Goal: Task Accomplishment & Management: Use online tool/utility

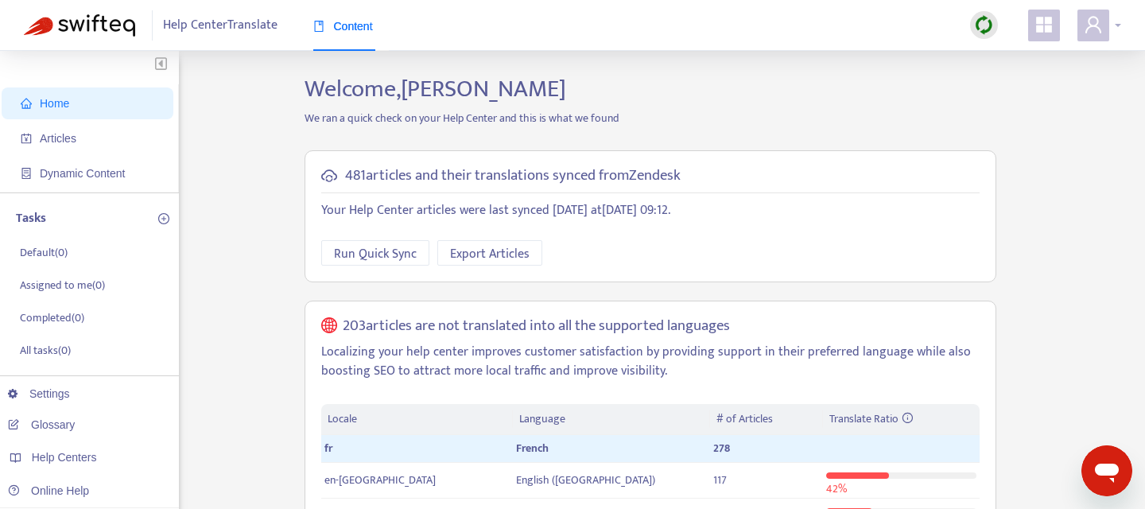
click at [1090, 21] on icon "user" at bounding box center [1093, 24] width 19 height 19
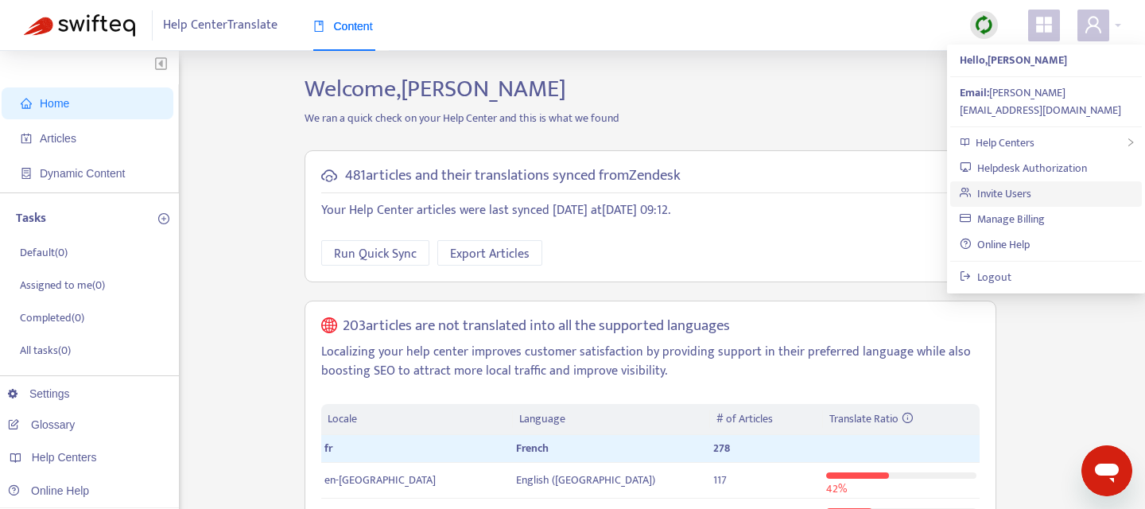
click at [1005, 184] on link "Invite Users" at bounding box center [996, 193] width 72 height 18
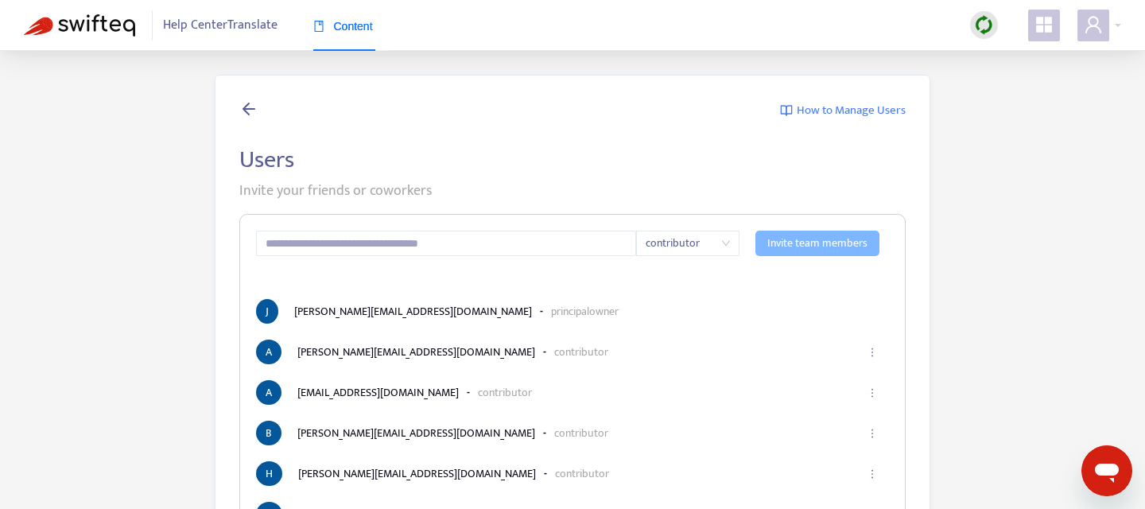
click at [250, 112] on icon at bounding box center [248, 109] width 19 height 20
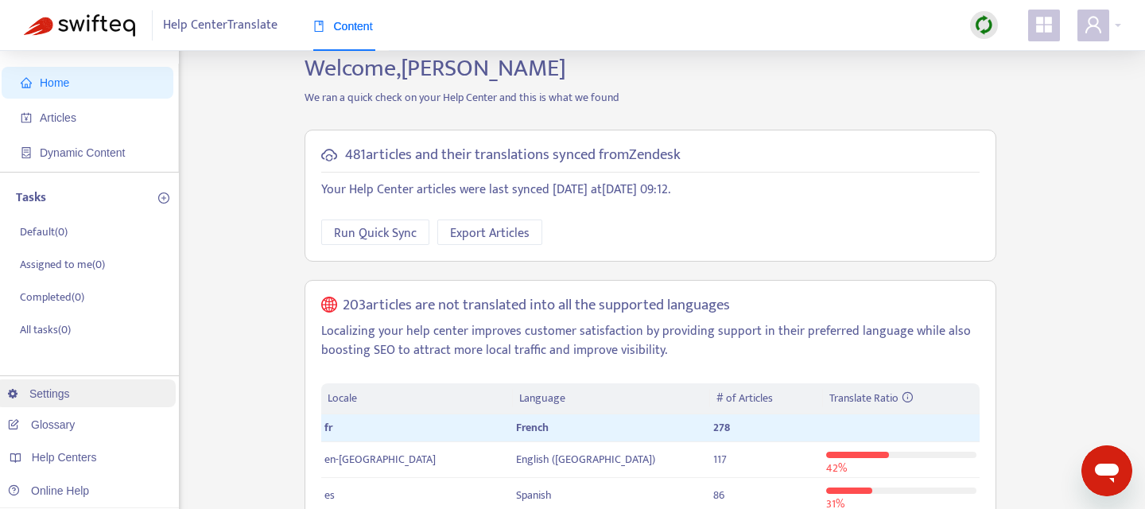
scroll to position [22, 0]
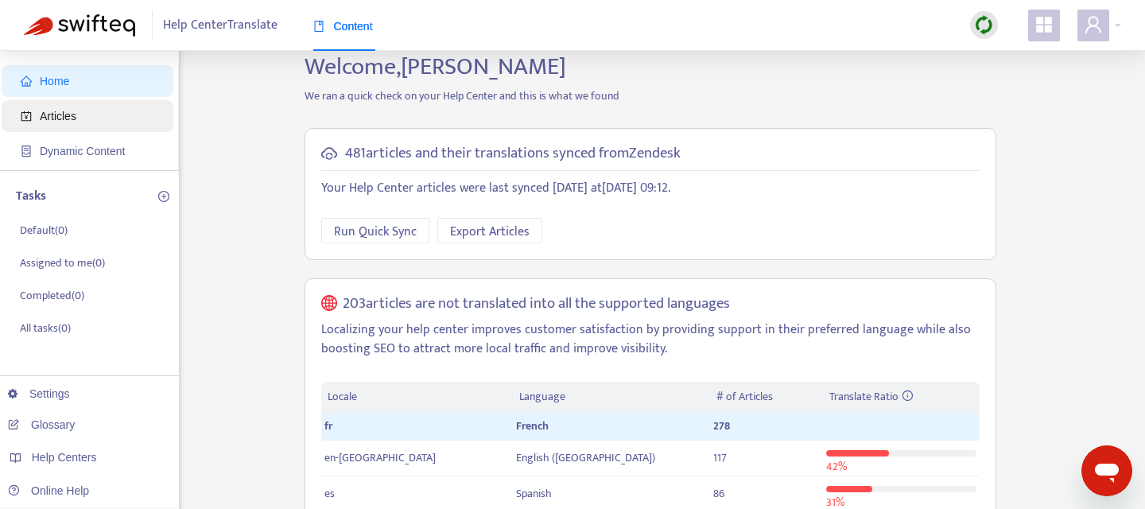
click at [72, 120] on span "Articles" at bounding box center [58, 116] width 37 height 13
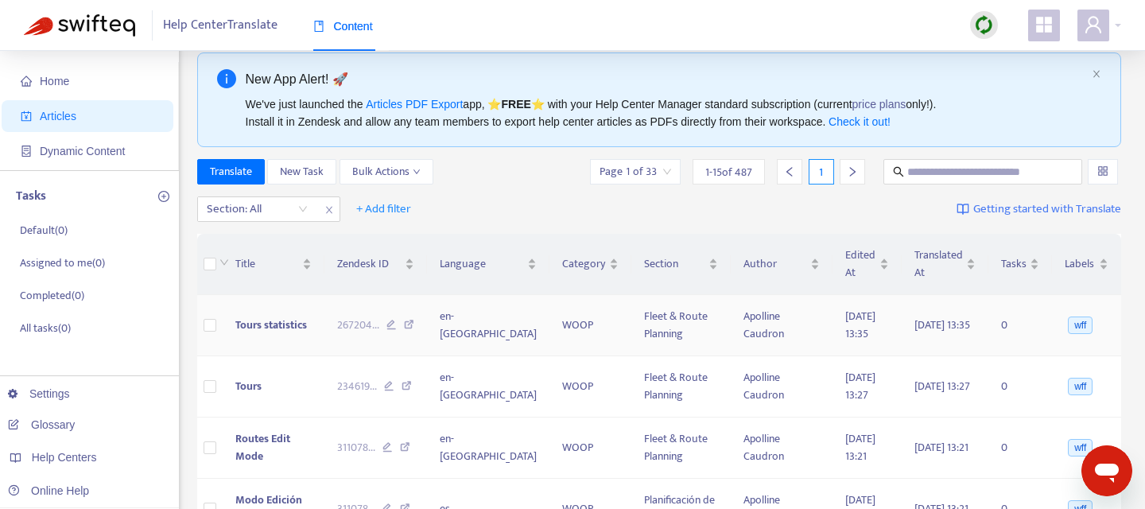
click at [274, 323] on span "Tours statistics" at bounding box center [271, 325] width 72 height 18
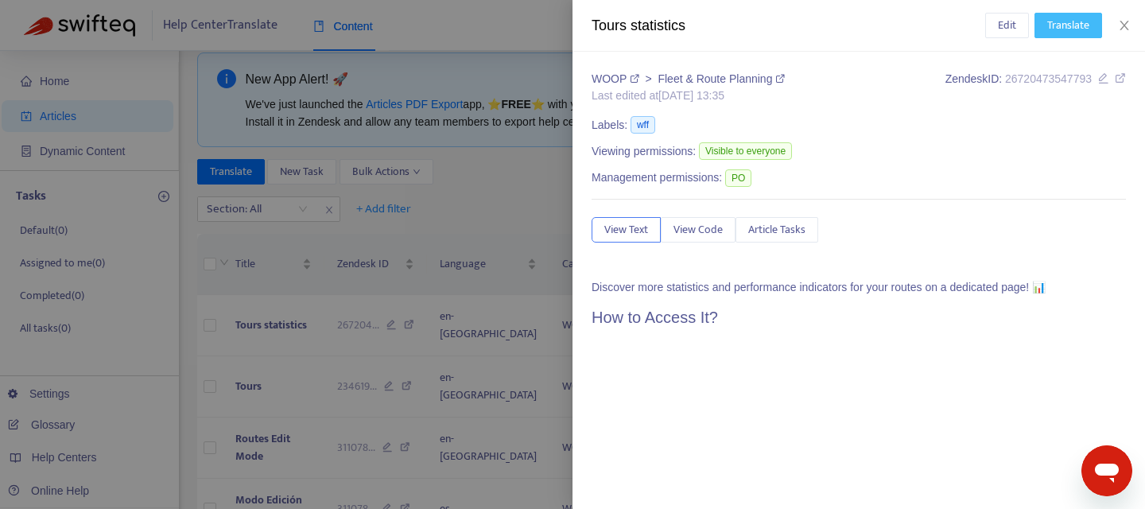
click at [1051, 32] on span "Translate" at bounding box center [1068, 25] width 42 height 17
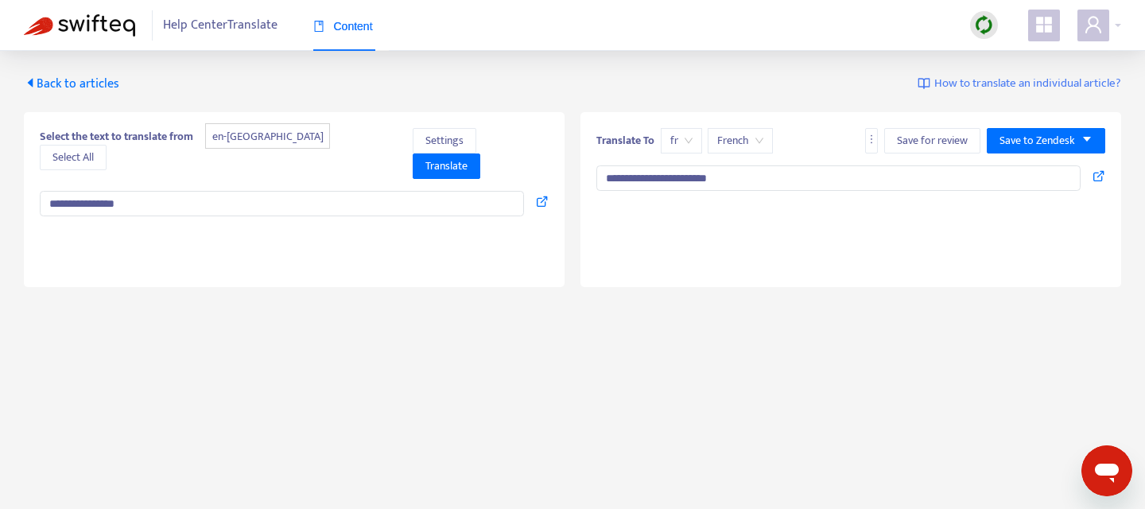
type textarea "**********"
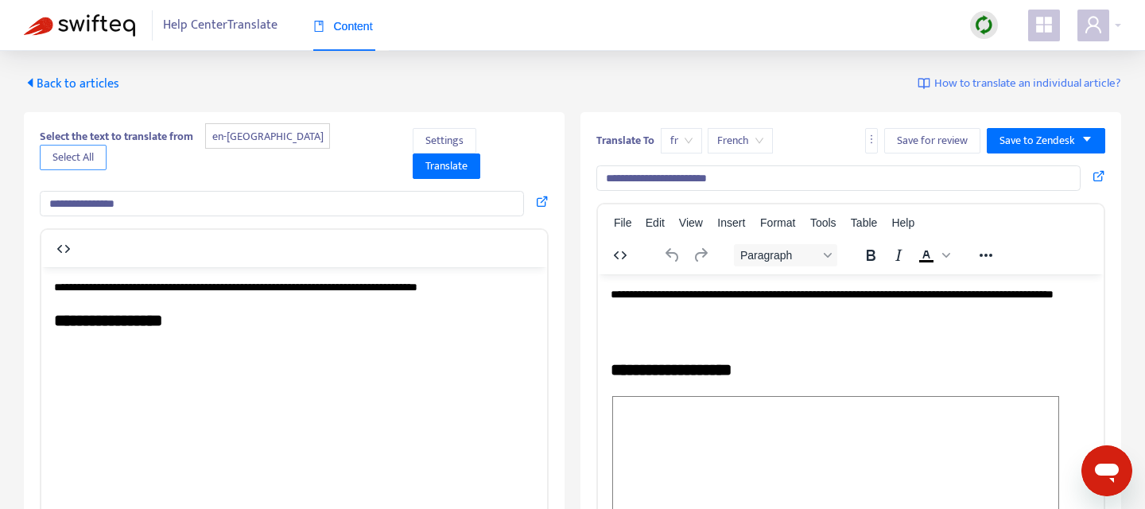
click at [94, 149] on span "Select All" at bounding box center [72, 157] width 41 height 17
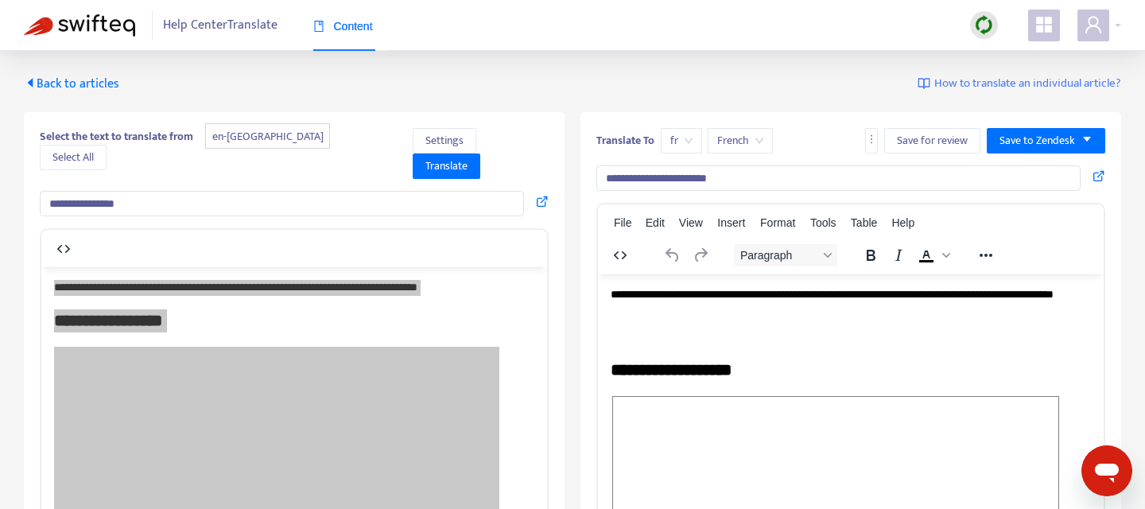
click at [40, 81] on span "Back to articles" at bounding box center [71, 83] width 95 height 21
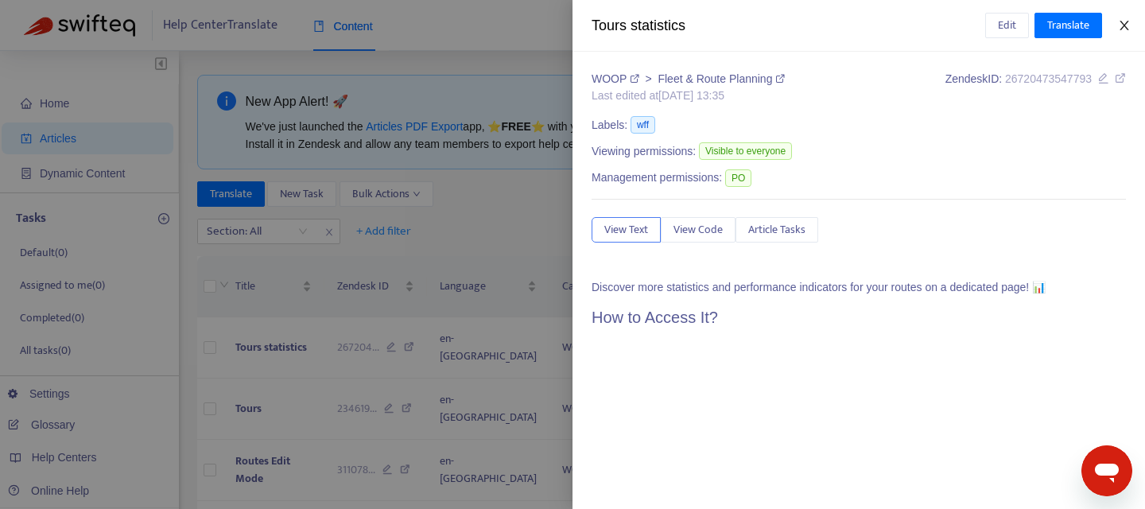
click at [1120, 29] on icon "close" at bounding box center [1123, 26] width 9 height 10
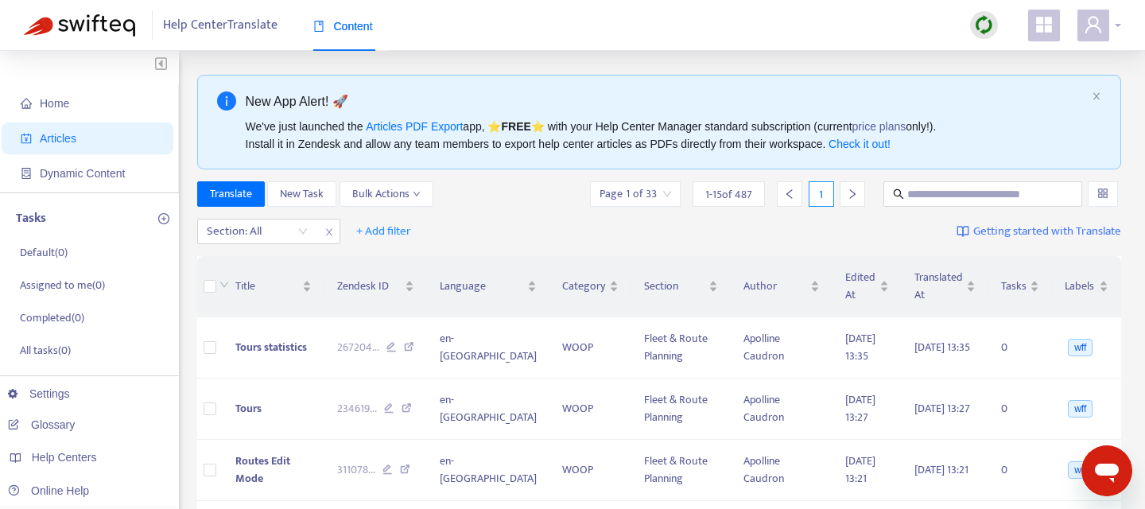
click at [1092, 31] on icon "user" at bounding box center [1093, 24] width 19 height 19
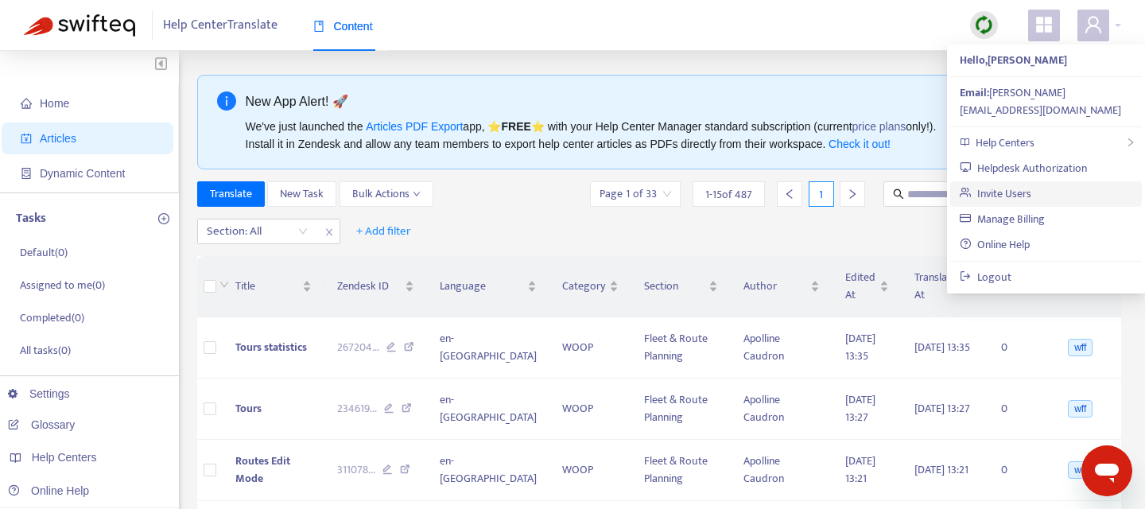
click at [1030, 184] on link "Invite Users" at bounding box center [996, 193] width 72 height 18
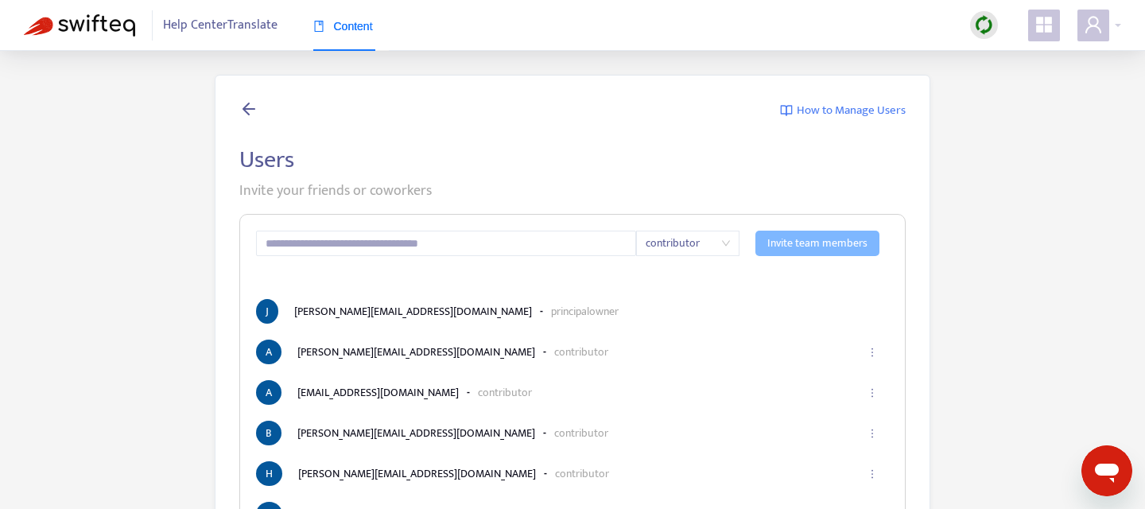
click at [246, 111] on icon at bounding box center [248, 109] width 19 height 20
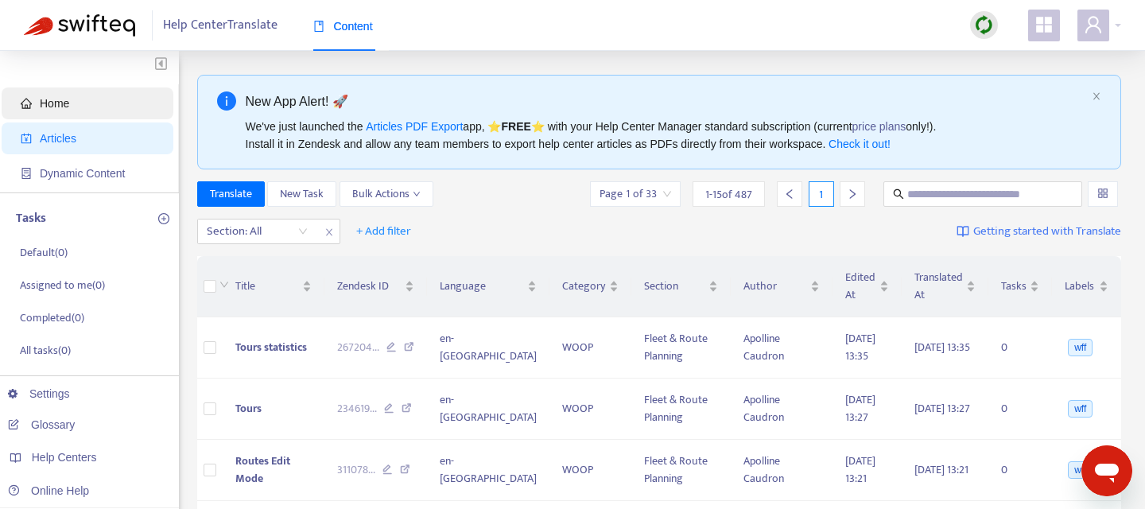
click at [78, 106] on span "Home" at bounding box center [91, 103] width 140 height 32
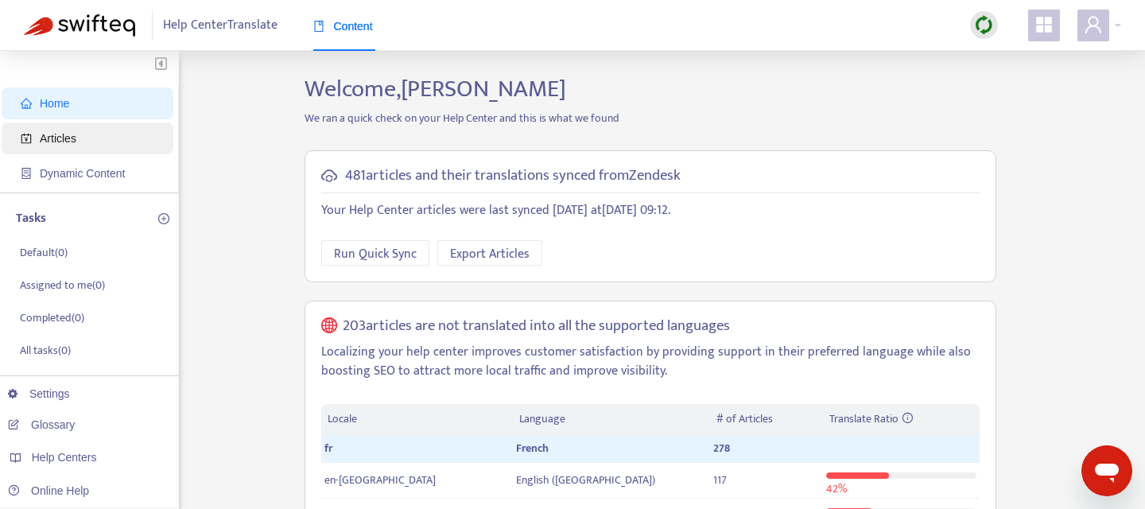
click at [83, 134] on span "Articles" at bounding box center [91, 138] width 140 height 32
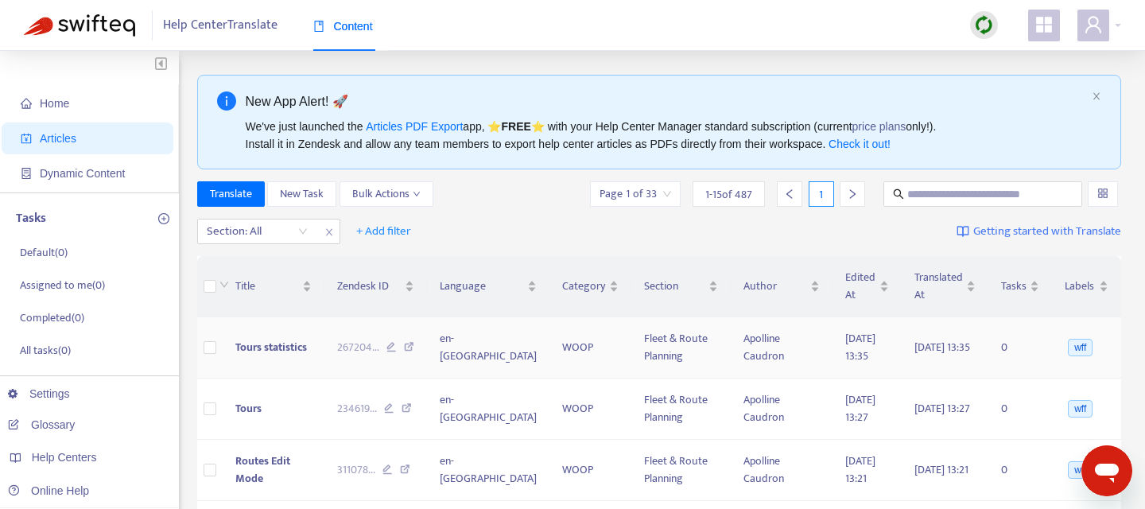
click at [285, 343] on span "Tours statistics" at bounding box center [271, 347] width 72 height 18
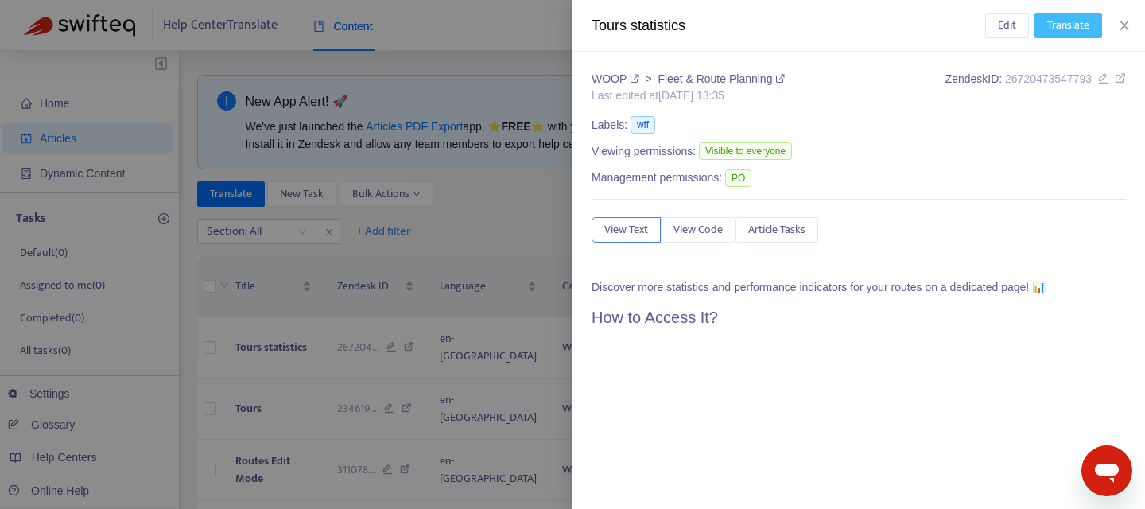
click at [1066, 22] on span "Translate" at bounding box center [1068, 25] width 42 height 17
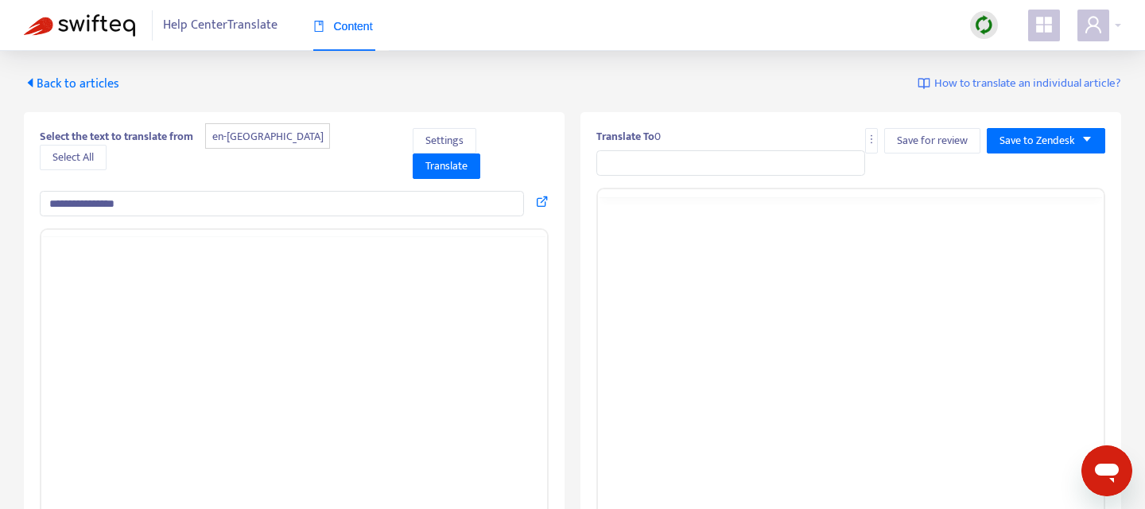
type input "**********"
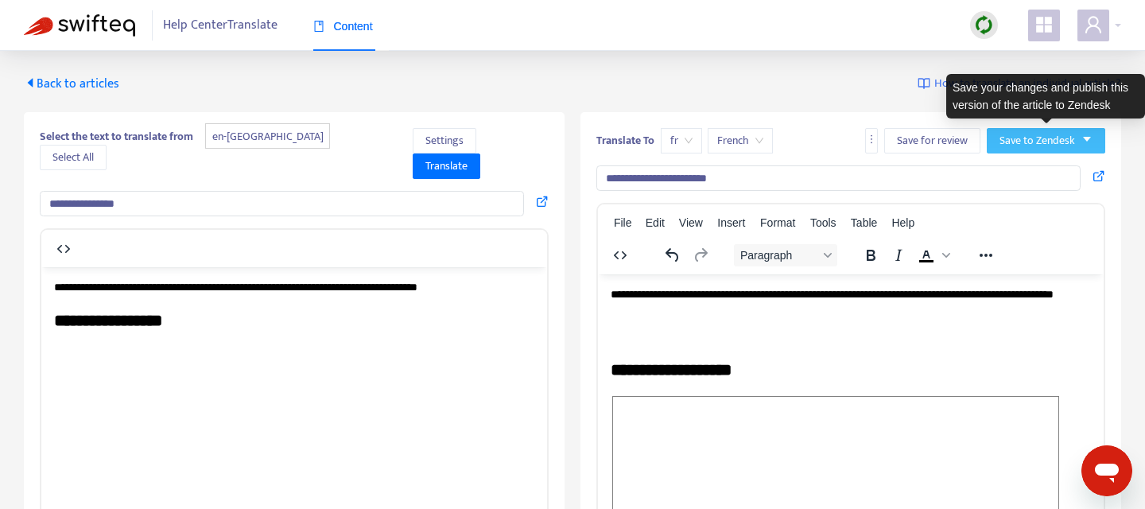
click at [1095, 138] on button "Save to Zendesk" at bounding box center [1046, 140] width 118 height 25
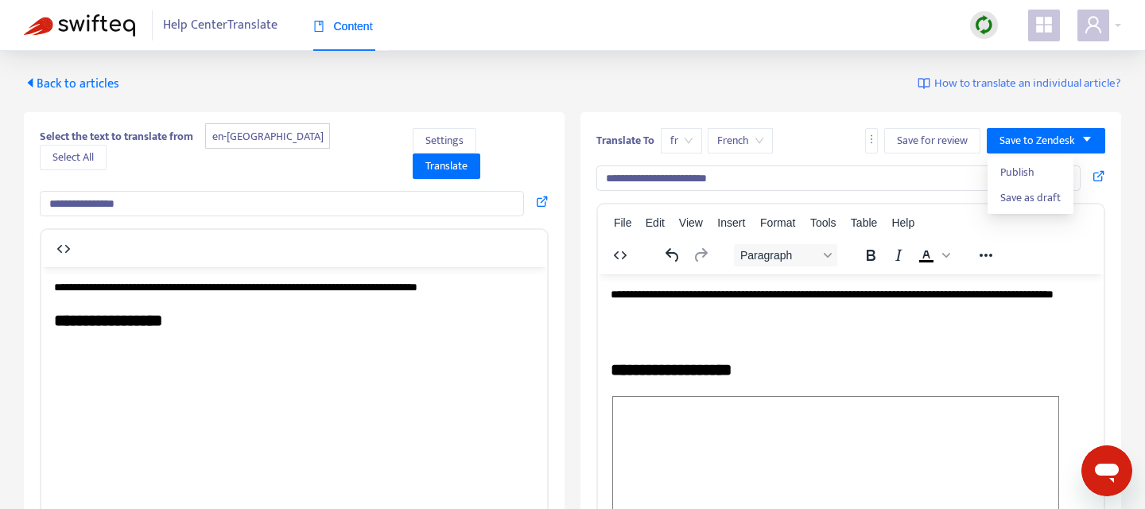
click at [57, 87] on span "Back to articles" at bounding box center [71, 83] width 95 height 21
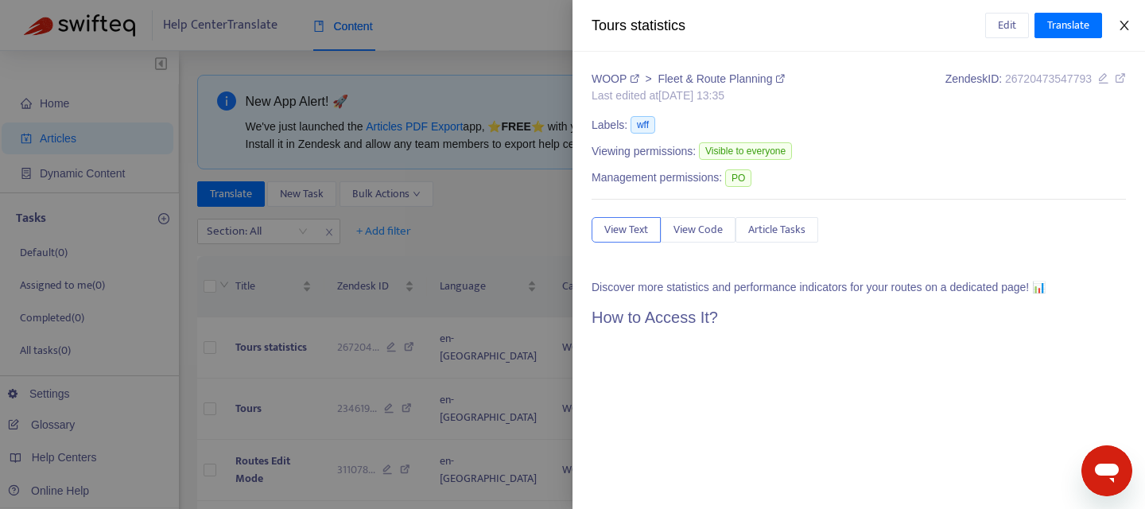
click at [1133, 26] on button "Close" at bounding box center [1124, 25] width 22 height 15
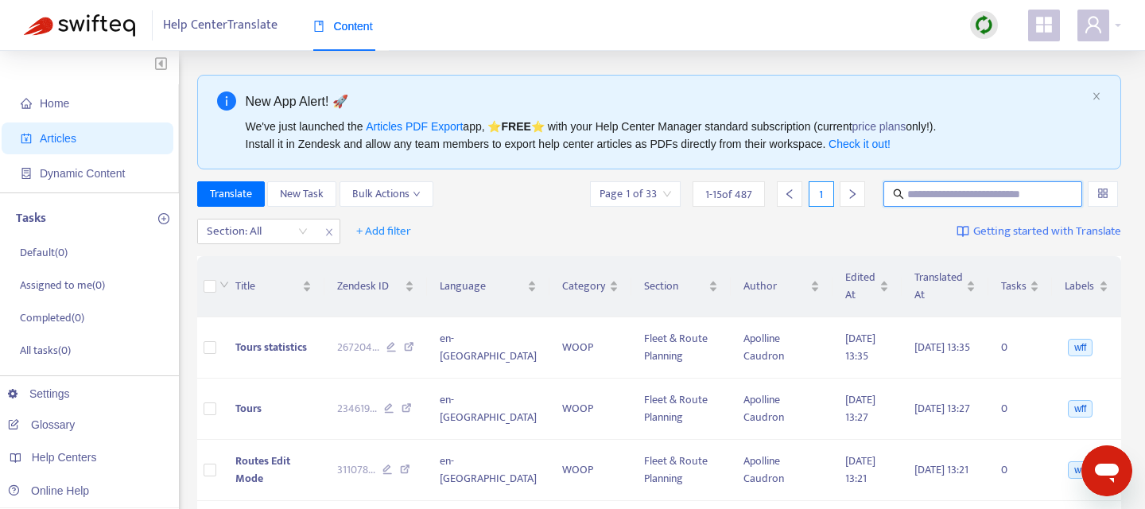
click at [976, 196] on input "text" at bounding box center [983, 193] width 153 height 17
type input "**********"
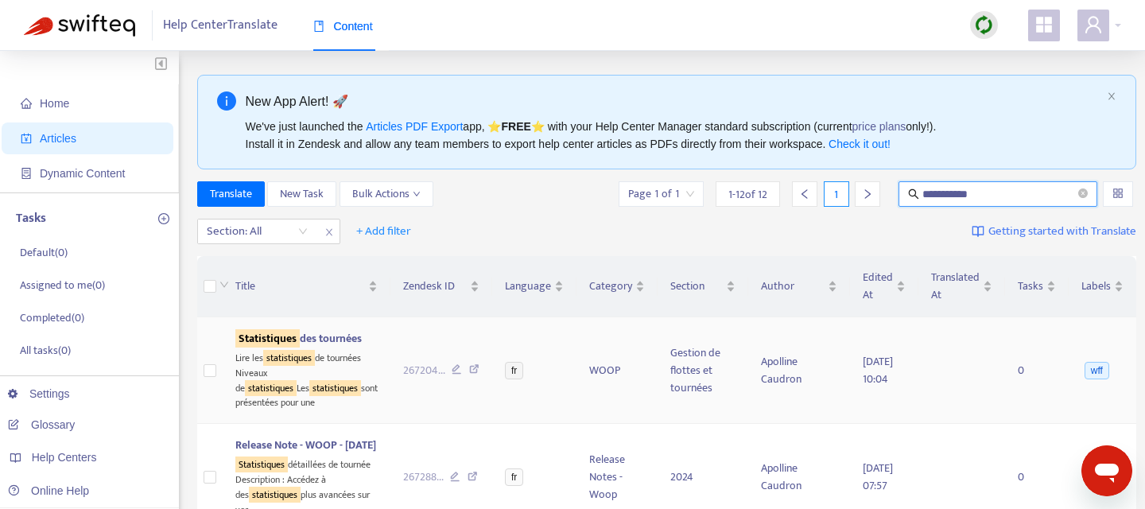
scroll to position [126, 0]
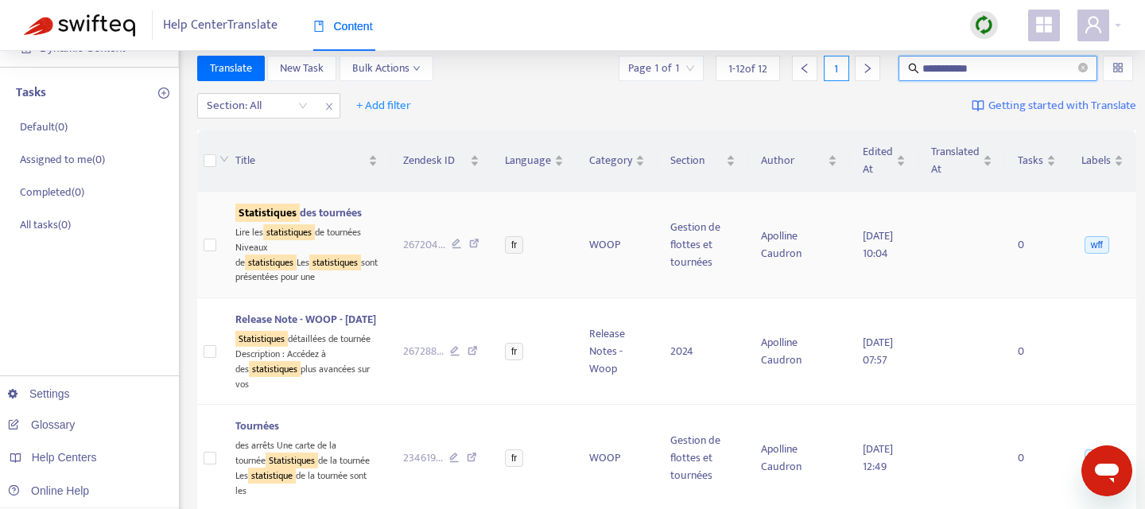
click at [256, 214] on sqkw "Statistiques" at bounding box center [267, 213] width 64 height 18
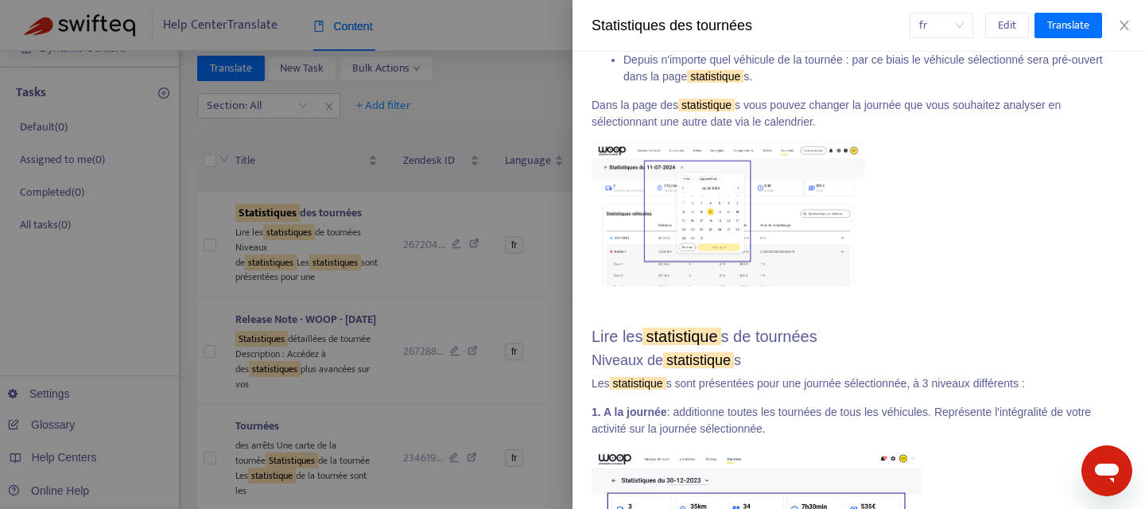
scroll to position [0, 0]
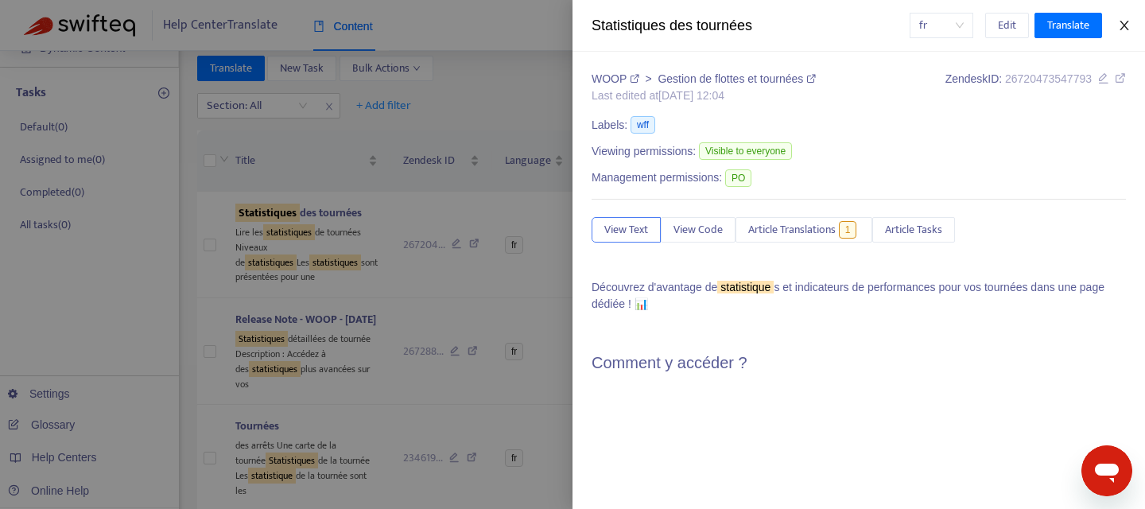
click at [1122, 21] on icon "close" at bounding box center [1124, 25] width 13 height 13
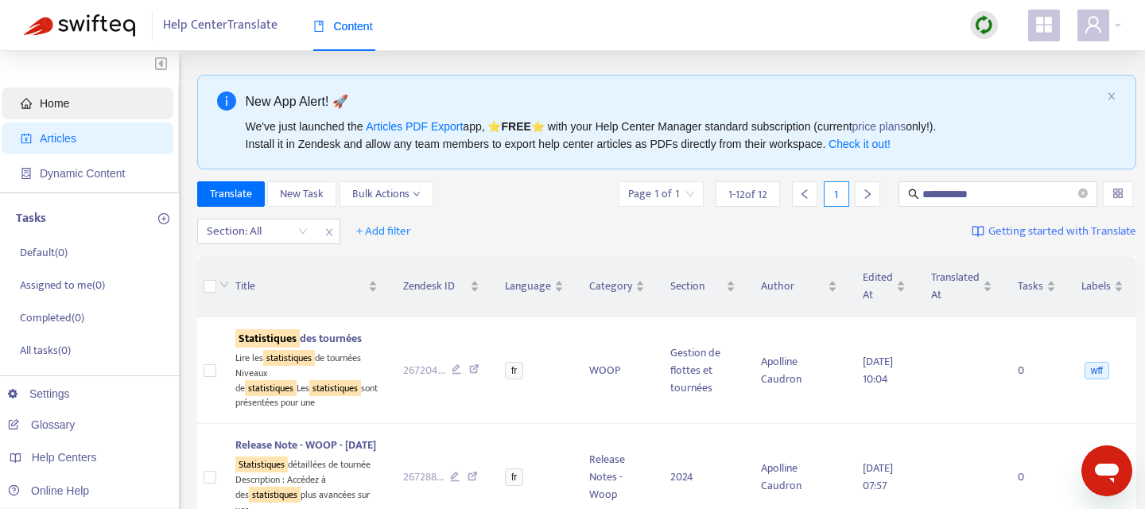
click at [49, 92] on span "Home" at bounding box center [91, 103] width 140 height 32
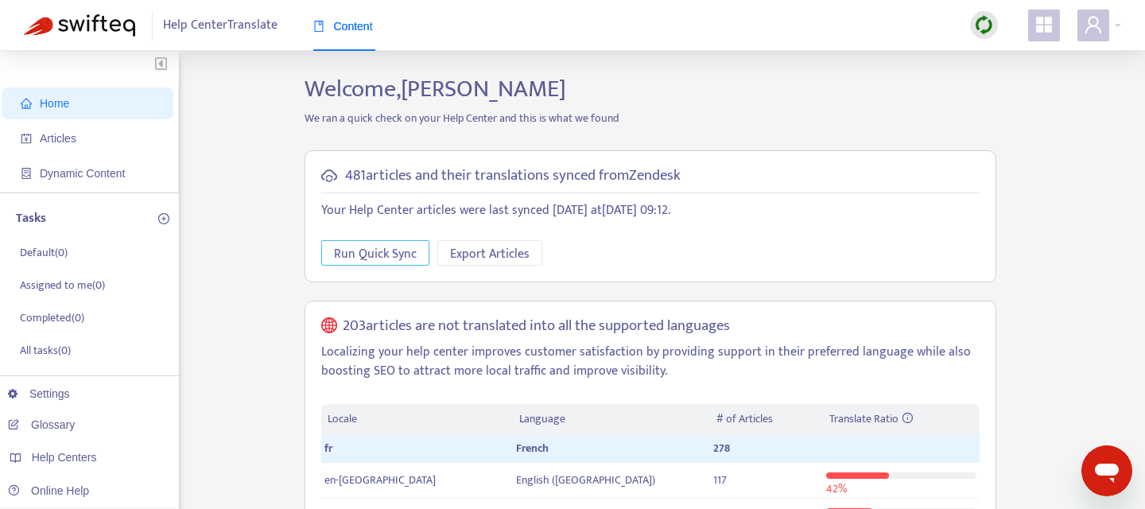
click at [364, 260] on span "Run Quick Sync" at bounding box center [375, 254] width 83 height 20
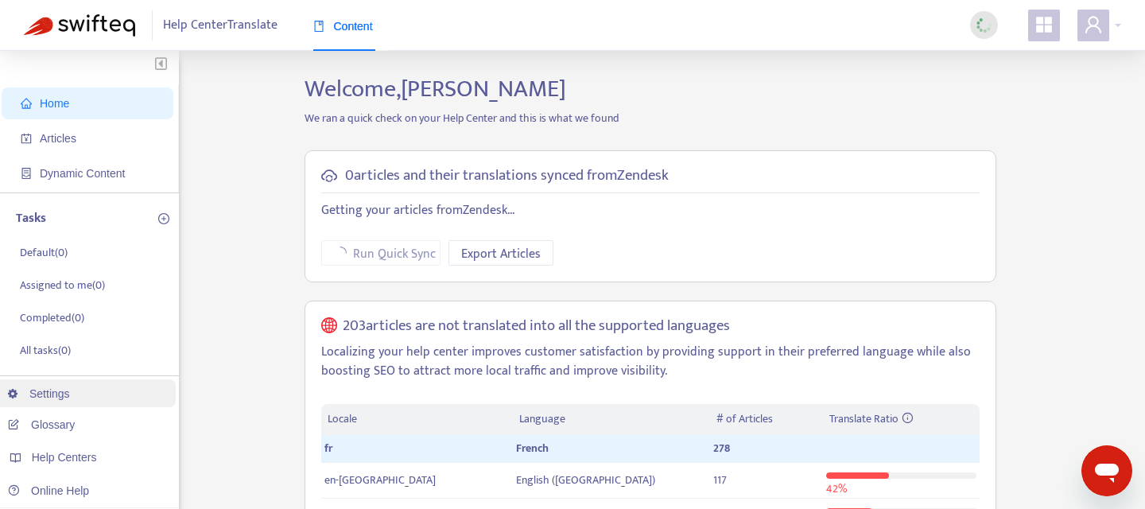
click at [56, 389] on link "Settings" at bounding box center [39, 393] width 62 height 13
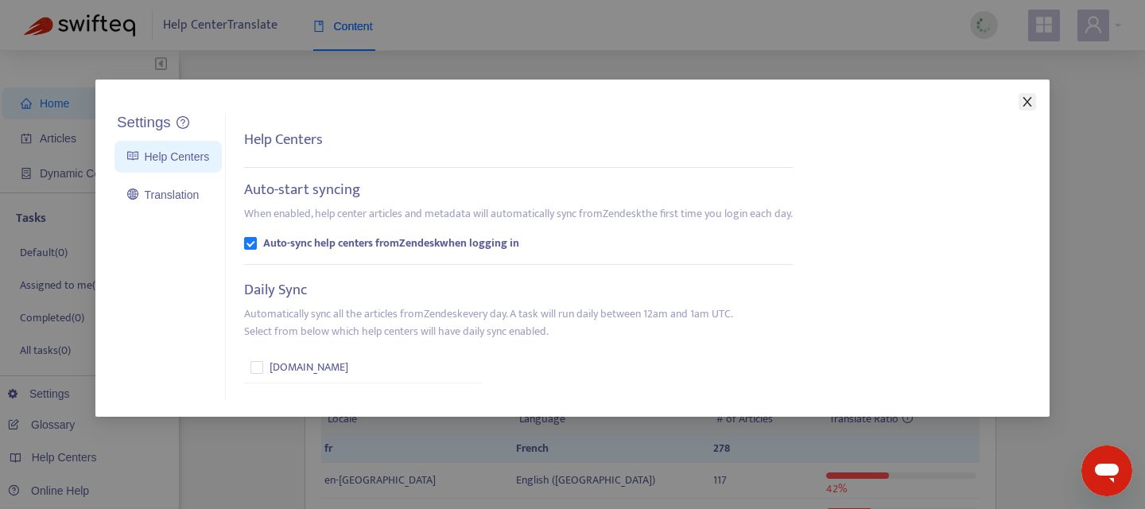
click at [1026, 101] on icon "close" at bounding box center [1026, 102] width 9 height 10
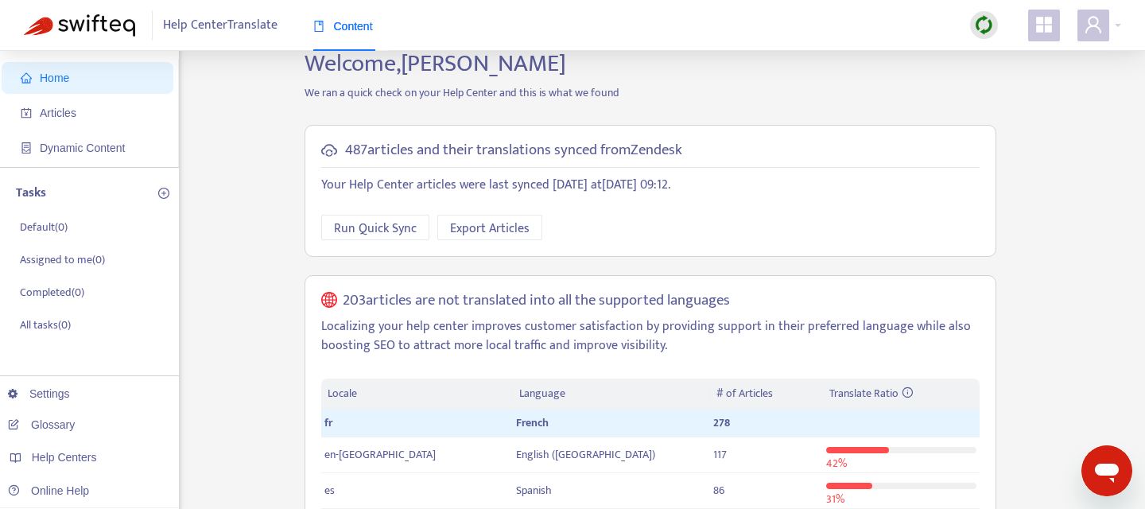
scroll to position [24, 0]
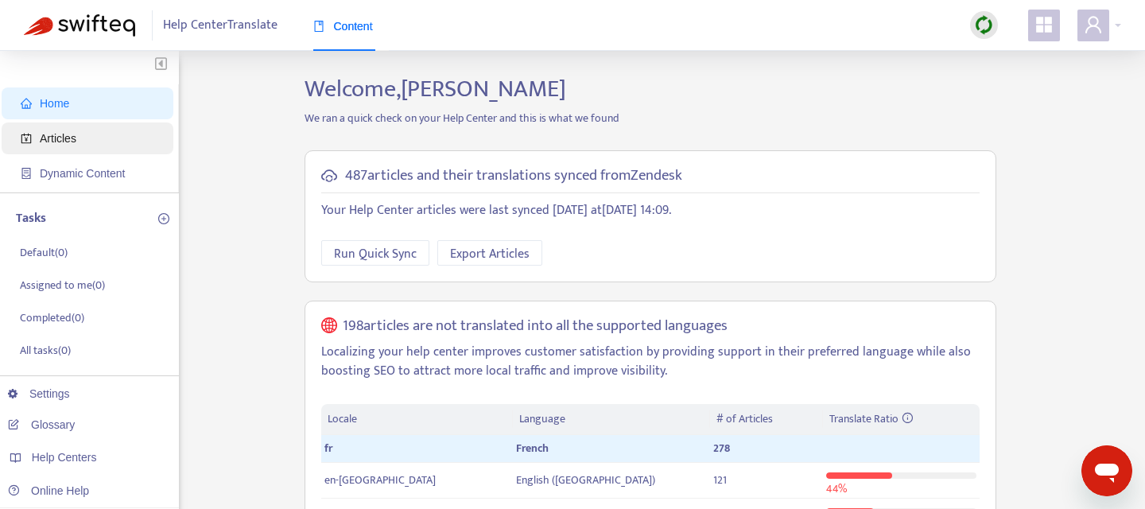
click at [61, 148] on span "Articles" at bounding box center [91, 138] width 140 height 32
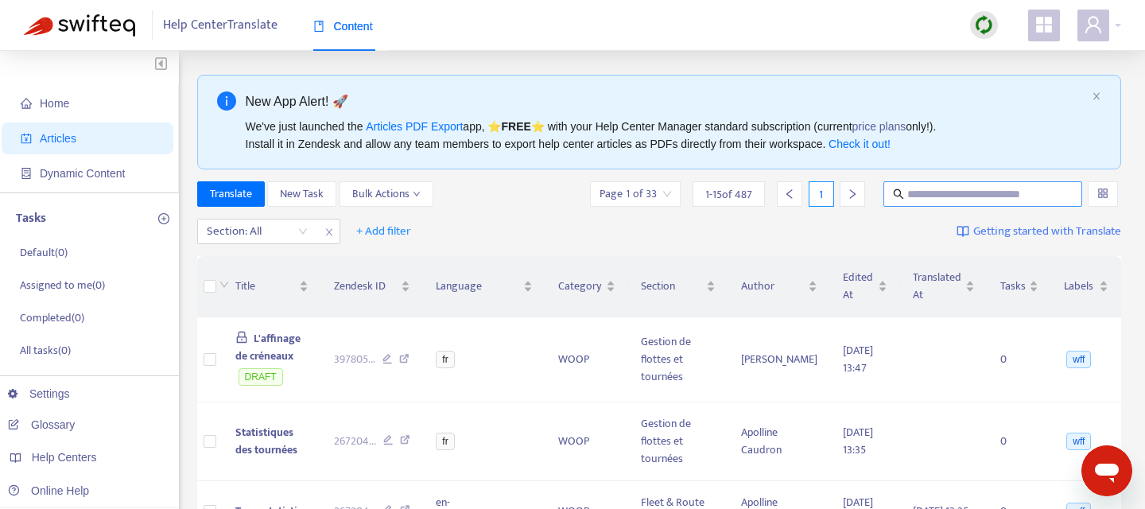
click at [928, 194] on input "text" at bounding box center [983, 193] width 153 height 17
type input "**********"
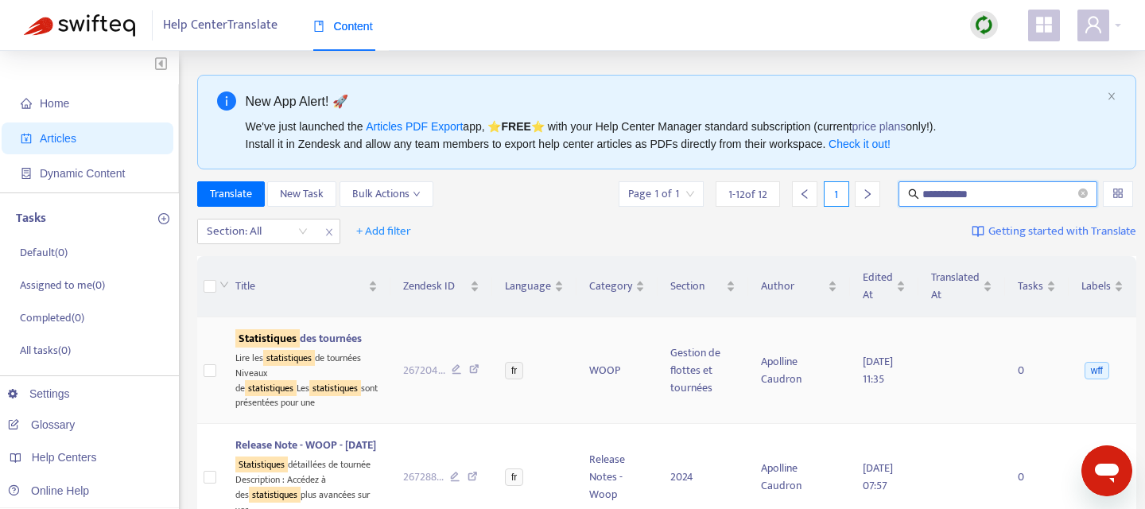
click at [266, 342] on sqkw "Statistiques" at bounding box center [267, 338] width 64 height 18
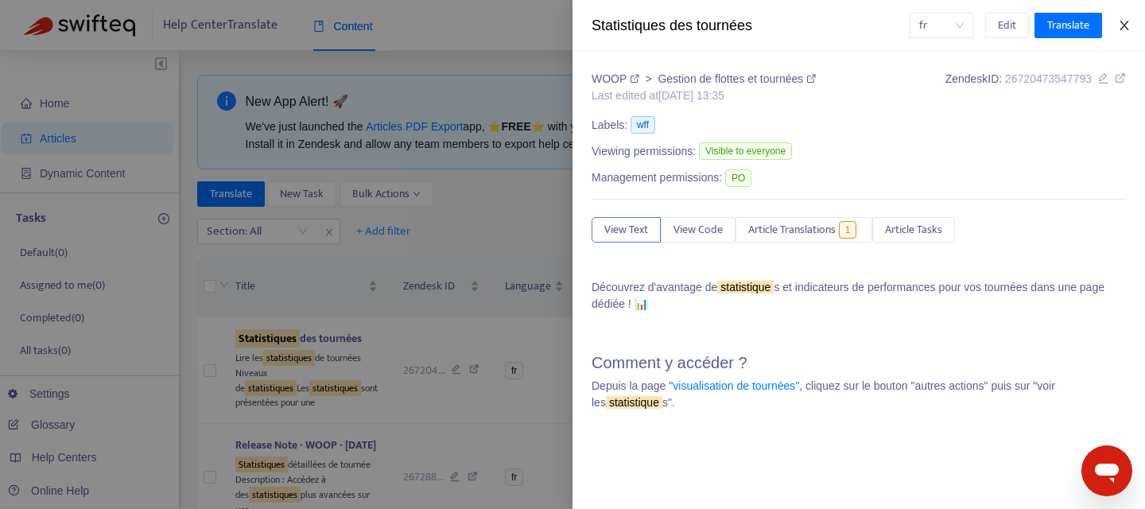
click at [1125, 24] on icon "close" at bounding box center [1123, 26] width 9 height 10
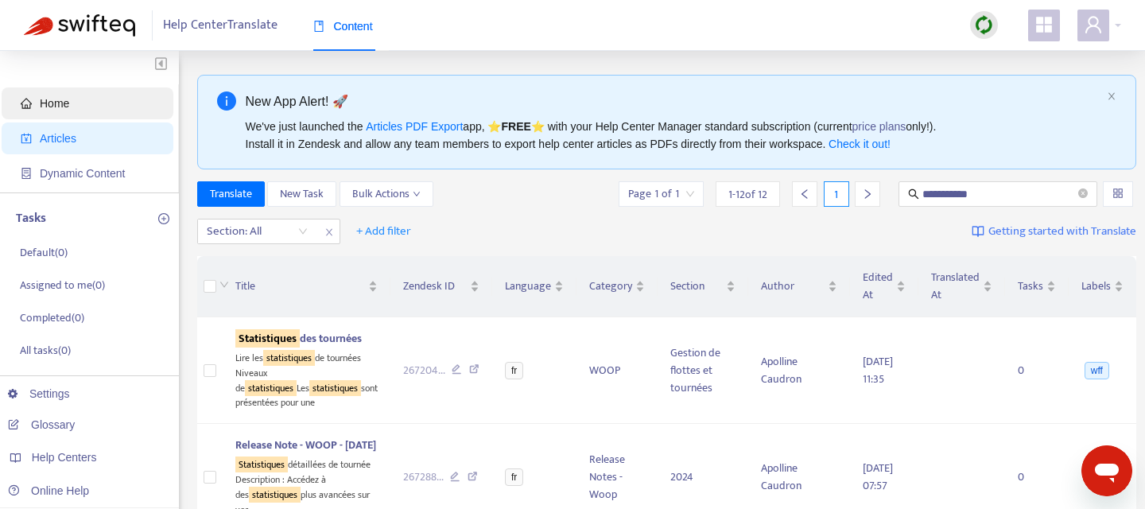
click at [52, 106] on span "Home" at bounding box center [54, 103] width 29 height 13
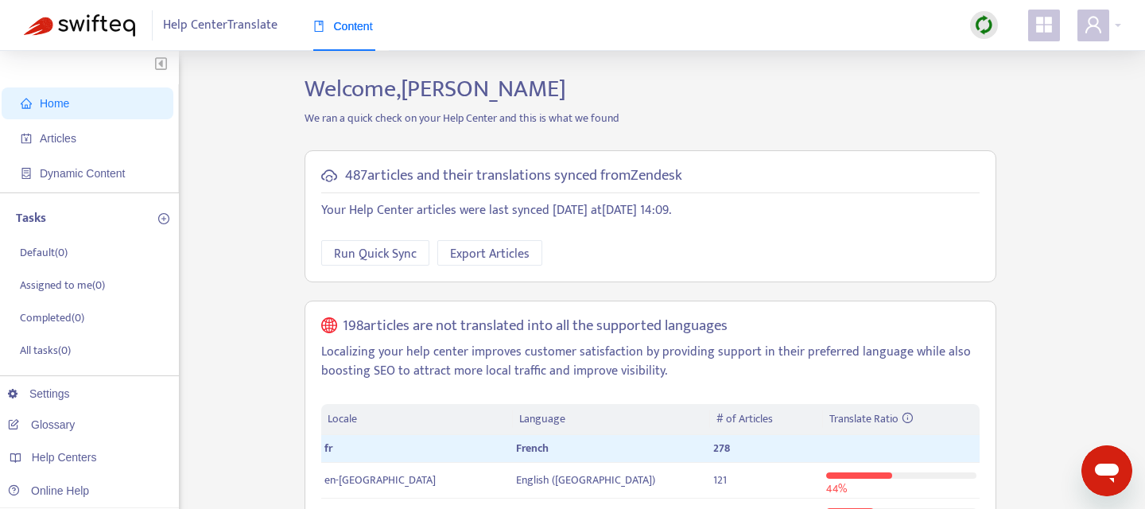
click at [91, 104] on span "Home" at bounding box center [91, 103] width 140 height 32
